Goal: Task Accomplishment & Management: Use online tool/utility

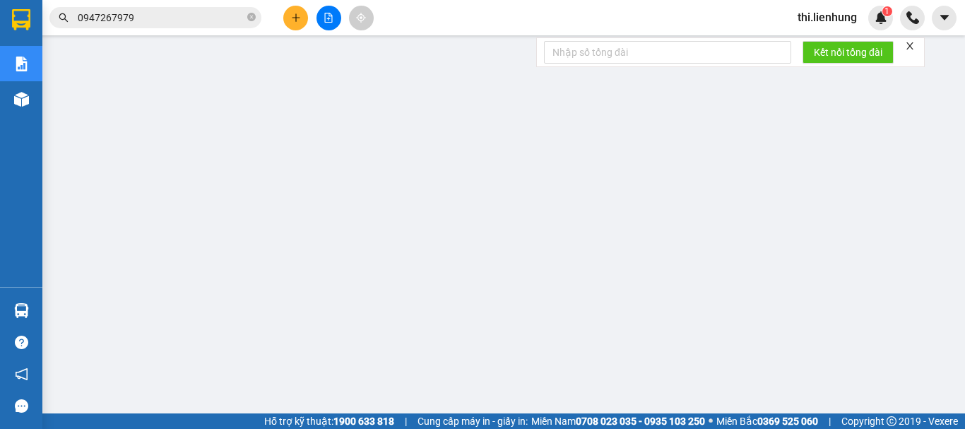
click at [335, 16] on button at bounding box center [328, 18] width 25 height 25
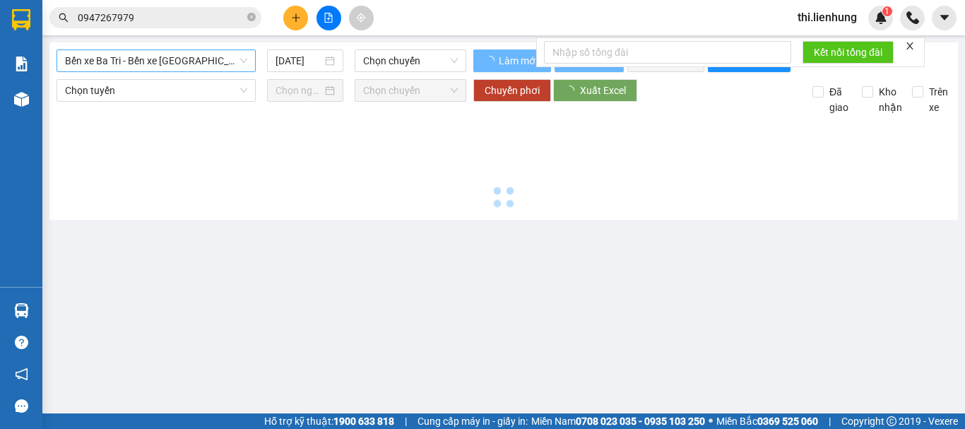
click at [193, 61] on span "Bến xe Ba Tri - Bến xe [GEOGRAPHIC_DATA]" at bounding box center [156, 60] width 182 height 21
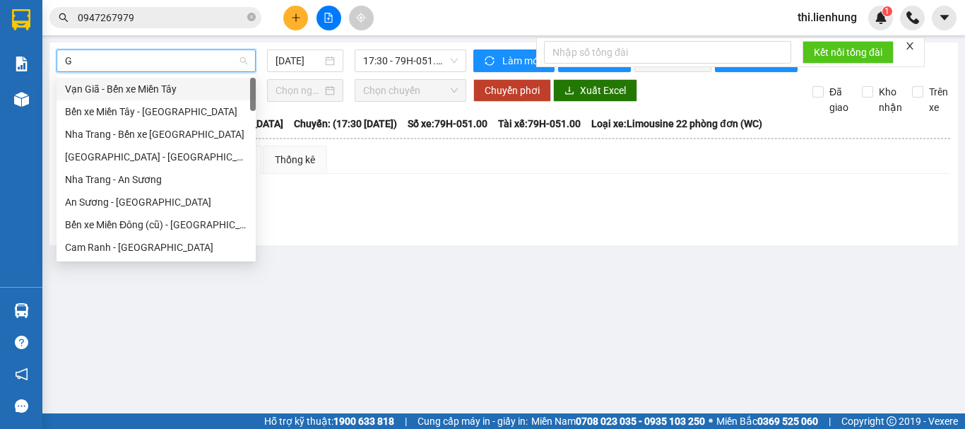
type input "GA"
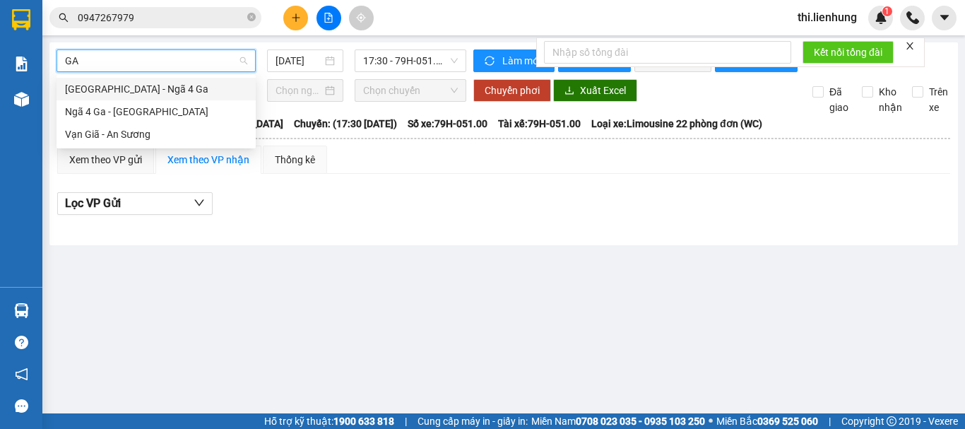
click at [138, 90] on div "[GEOGRAPHIC_DATA] - Ngã 4 Ga" at bounding box center [156, 89] width 182 height 16
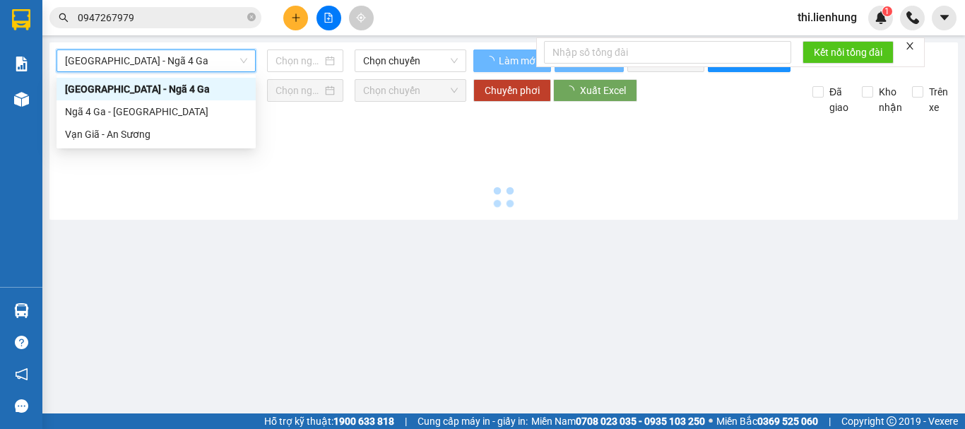
type input "[DATE]"
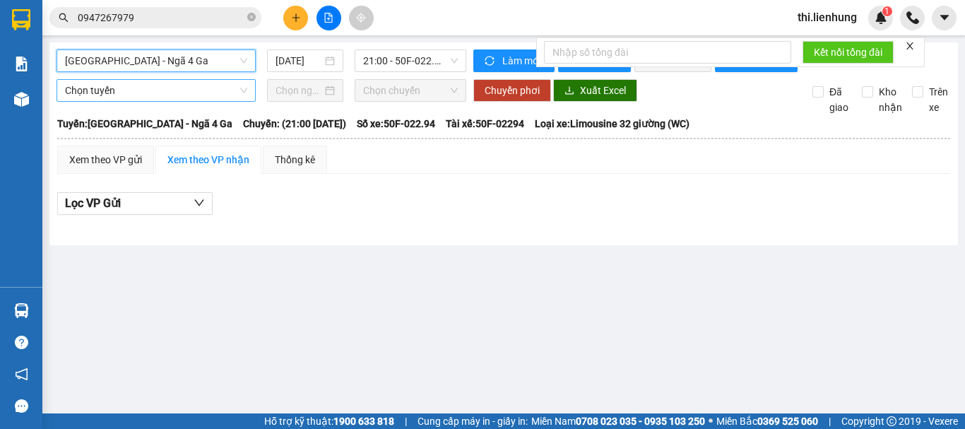
click at [143, 100] on span "Chọn tuyến" at bounding box center [156, 90] width 182 height 21
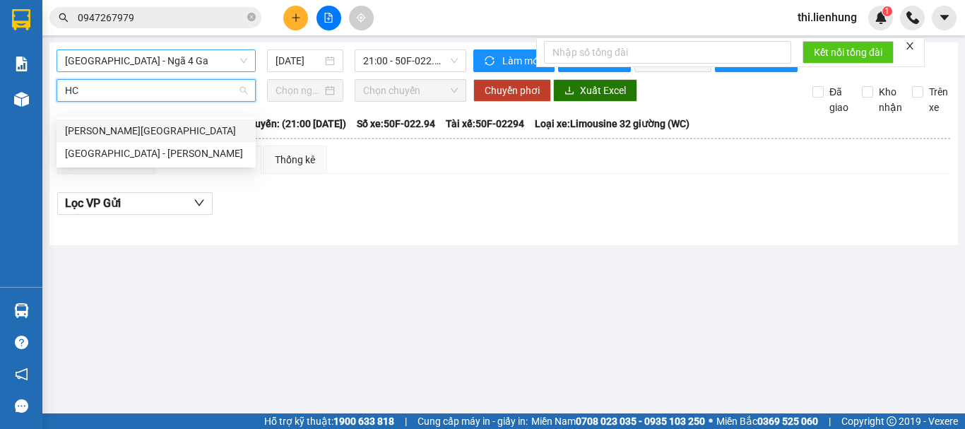
type input "HCM"
click at [134, 148] on div "[GEOGRAPHIC_DATA] - [PERSON_NAME]" at bounding box center [156, 153] width 182 height 16
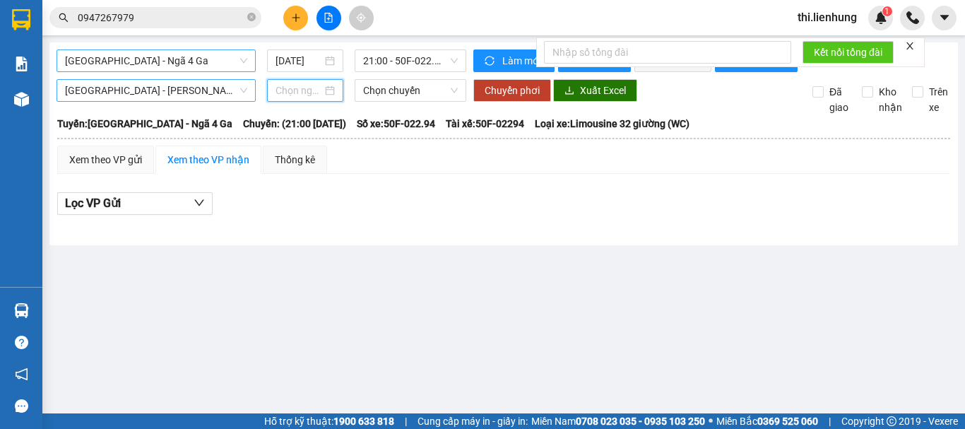
click at [275, 98] on input at bounding box center [298, 91] width 47 height 16
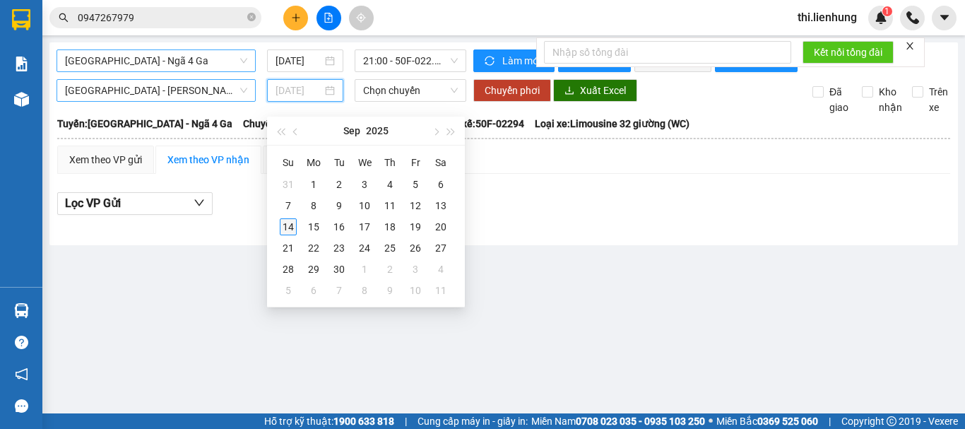
type input "[DATE]"
click at [290, 220] on div "14" at bounding box center [288, 226] width 17 height 17
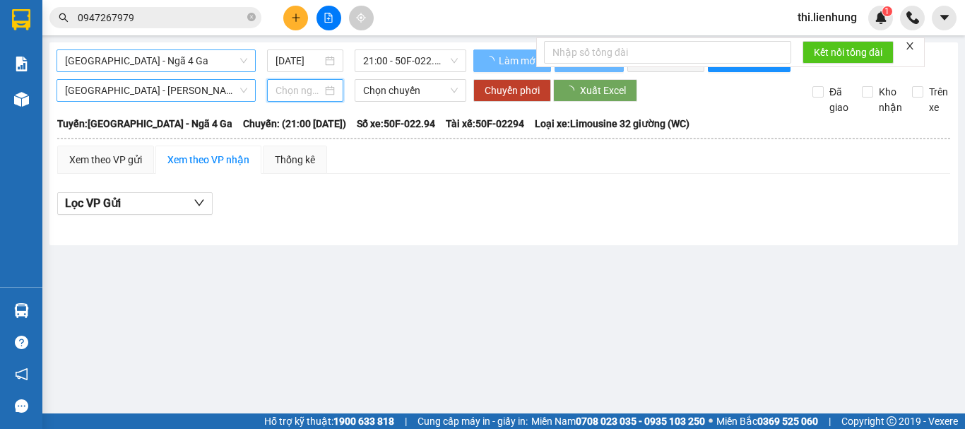
type input "[DATE]"
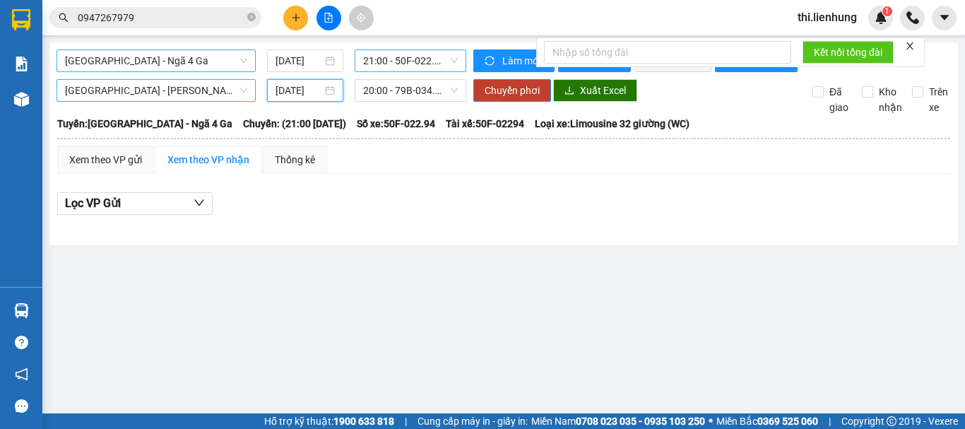
click at [410, 59] on span "21:00 - 50F-022.94" at bounding box center [410, 60] width 95 height 21
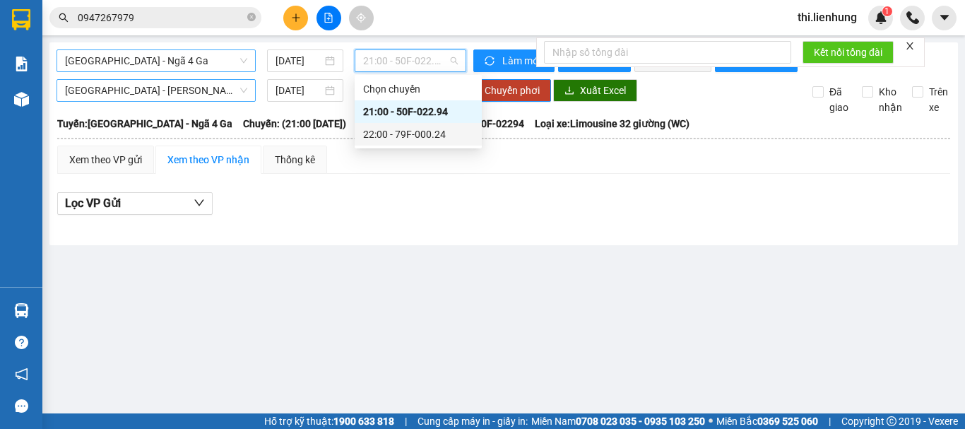
click at [423, 134] on div "22:00 - 79F-000.24" at bounding box center [418, 134] width 110 height 16
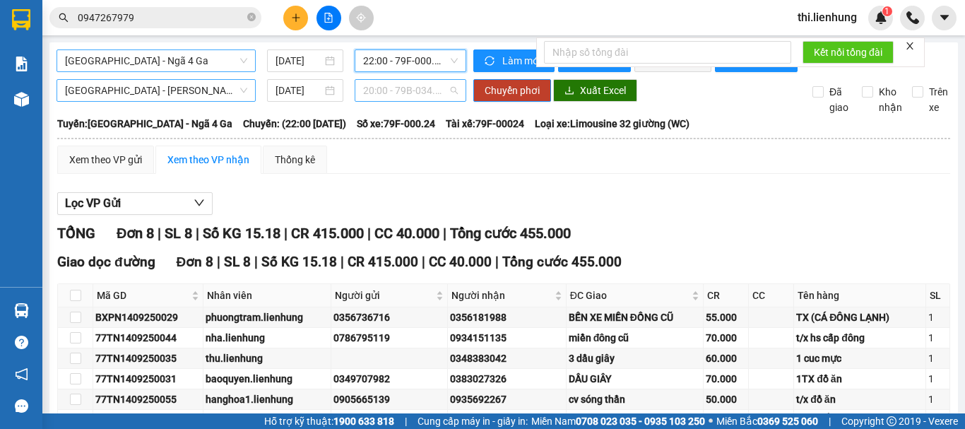
click at [414, 101] on span "20:00 - 79B-034.73" at bounding box center [410, 90] width 95 height 21
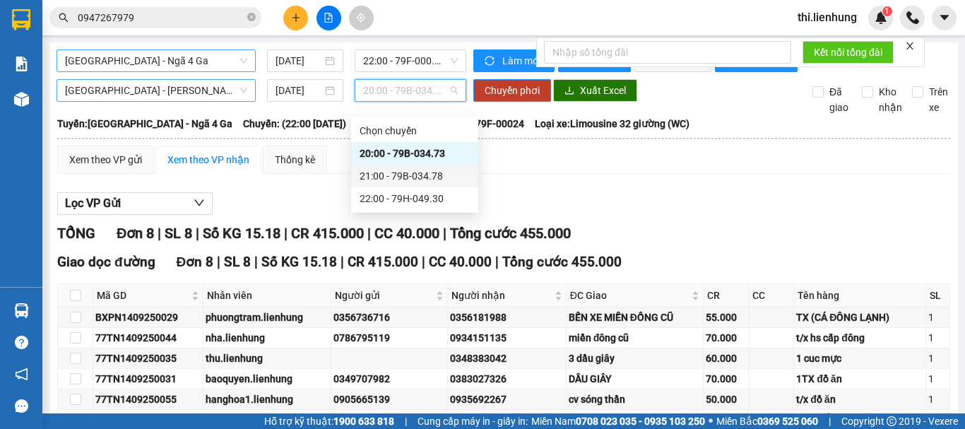
click at [399, 171] on div "21:00 - 79B-034.78" at bounding box center [414, 176] width 110 height 16
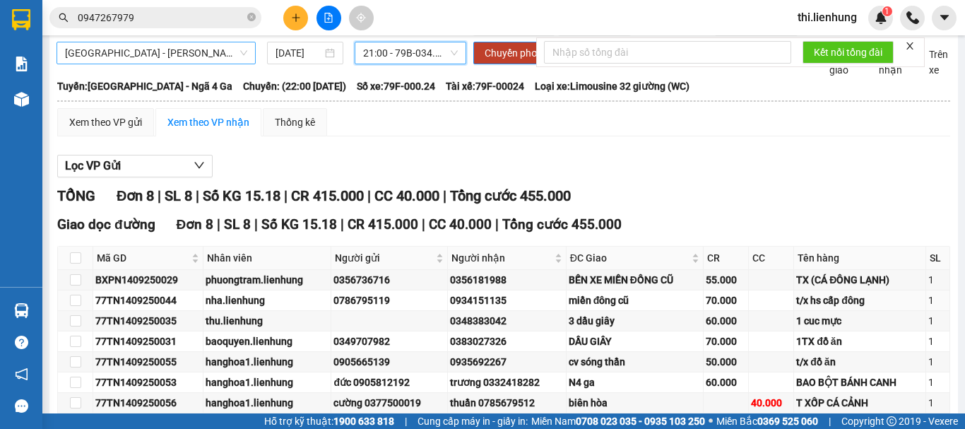
scroll to position [71, 0]
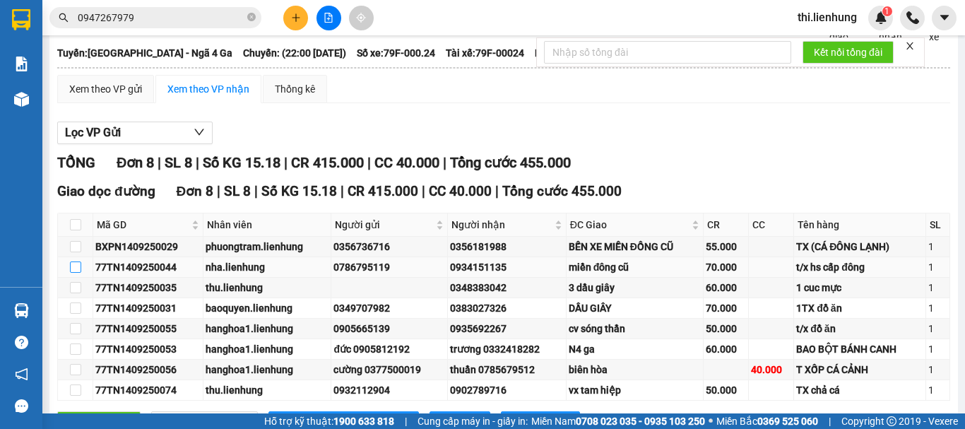
click at [75, 273] on input "checkbox" at bounding box center [75, 266] width 11 height 11
checkbox input "true"
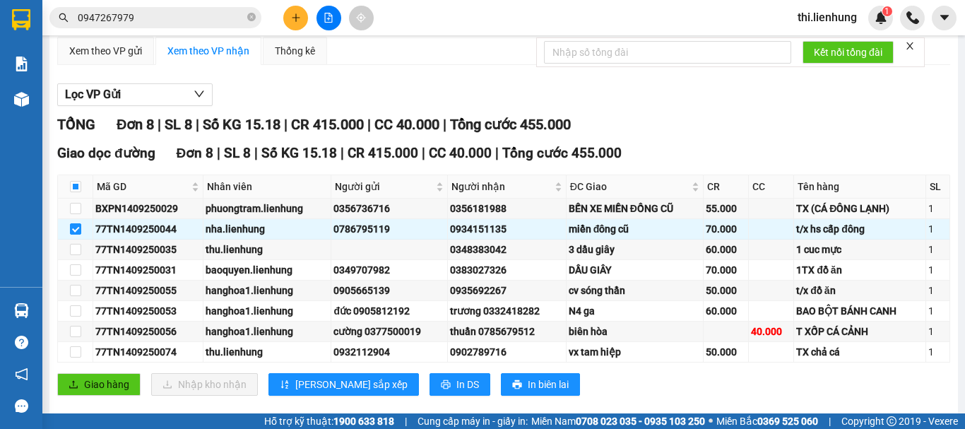
scroll to position [143, 0]
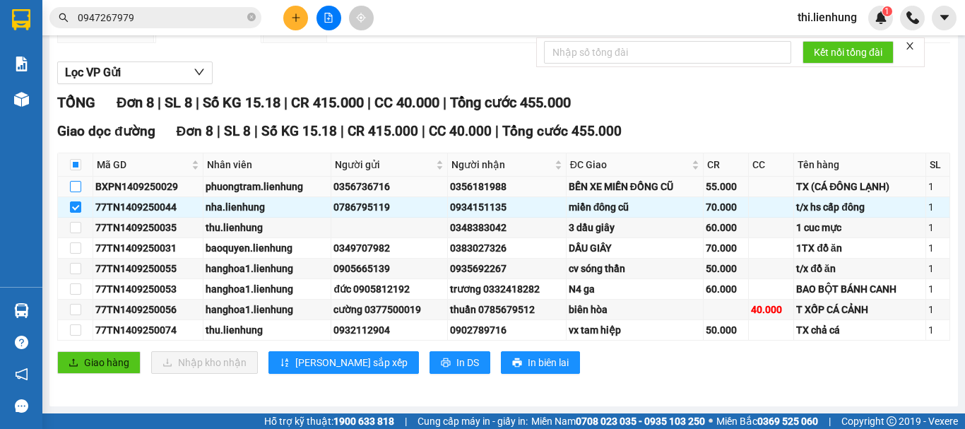
click at [75, 185] on input "checkbox" at bounding box center [75, 186] width 11 height 11
checkbox input "true"
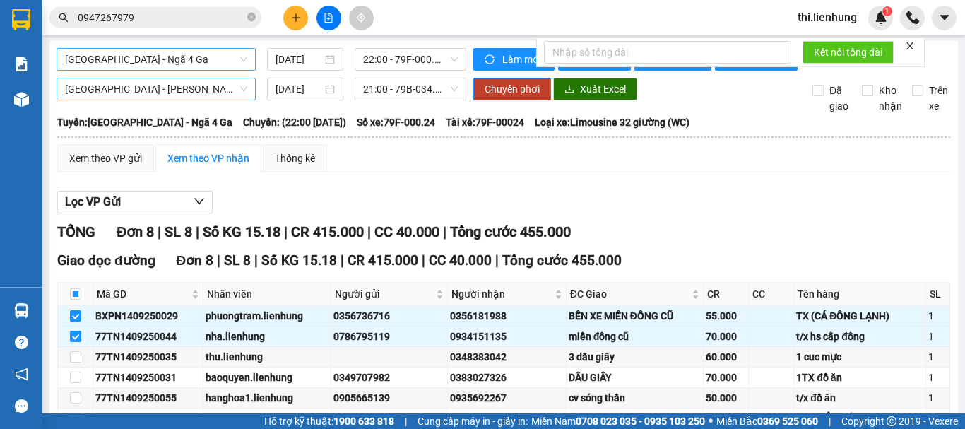
scroll to position [0, 0]
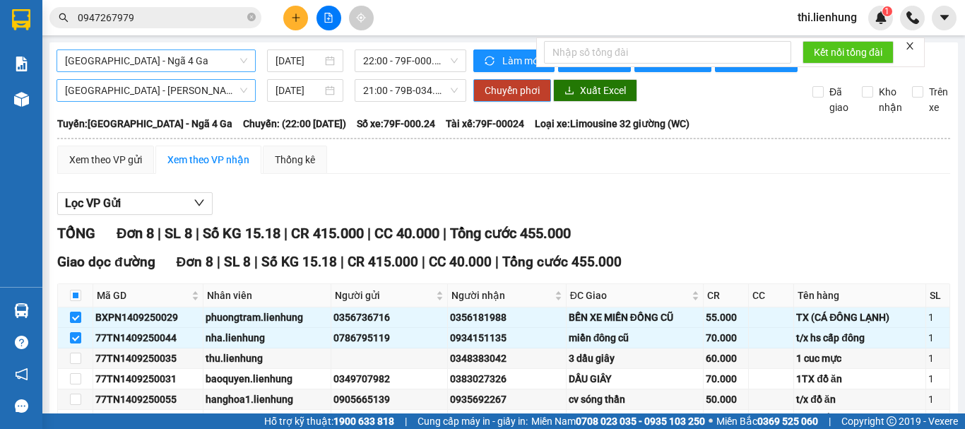
click at [501, 98] on span "Chuyển phơi" at bounding box center [511, 91] width 55 height 16
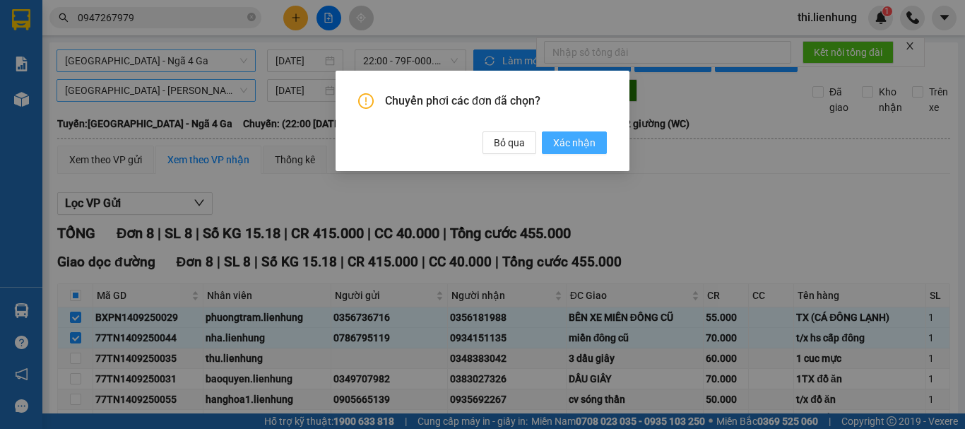
click at [602, 143] on button "Xác nhận" at bounding box center [574, 142] width 65 height 23
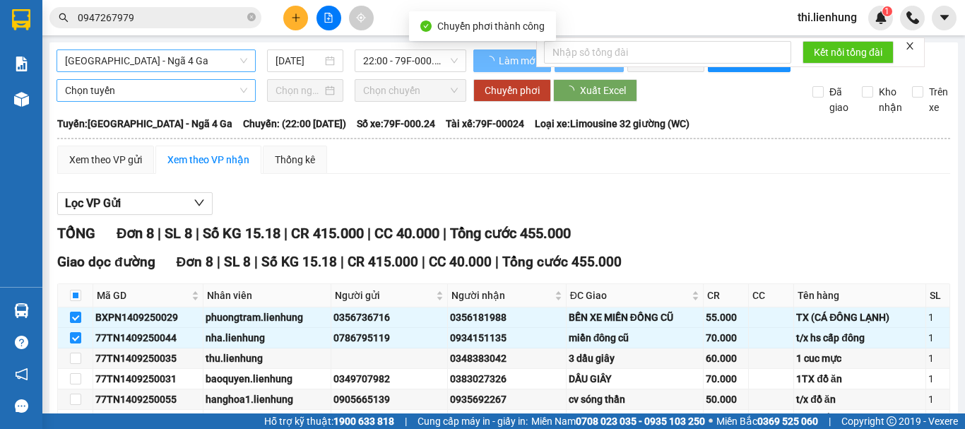
checkbox input "false"
